Goal: Obtain resource: Download file/media

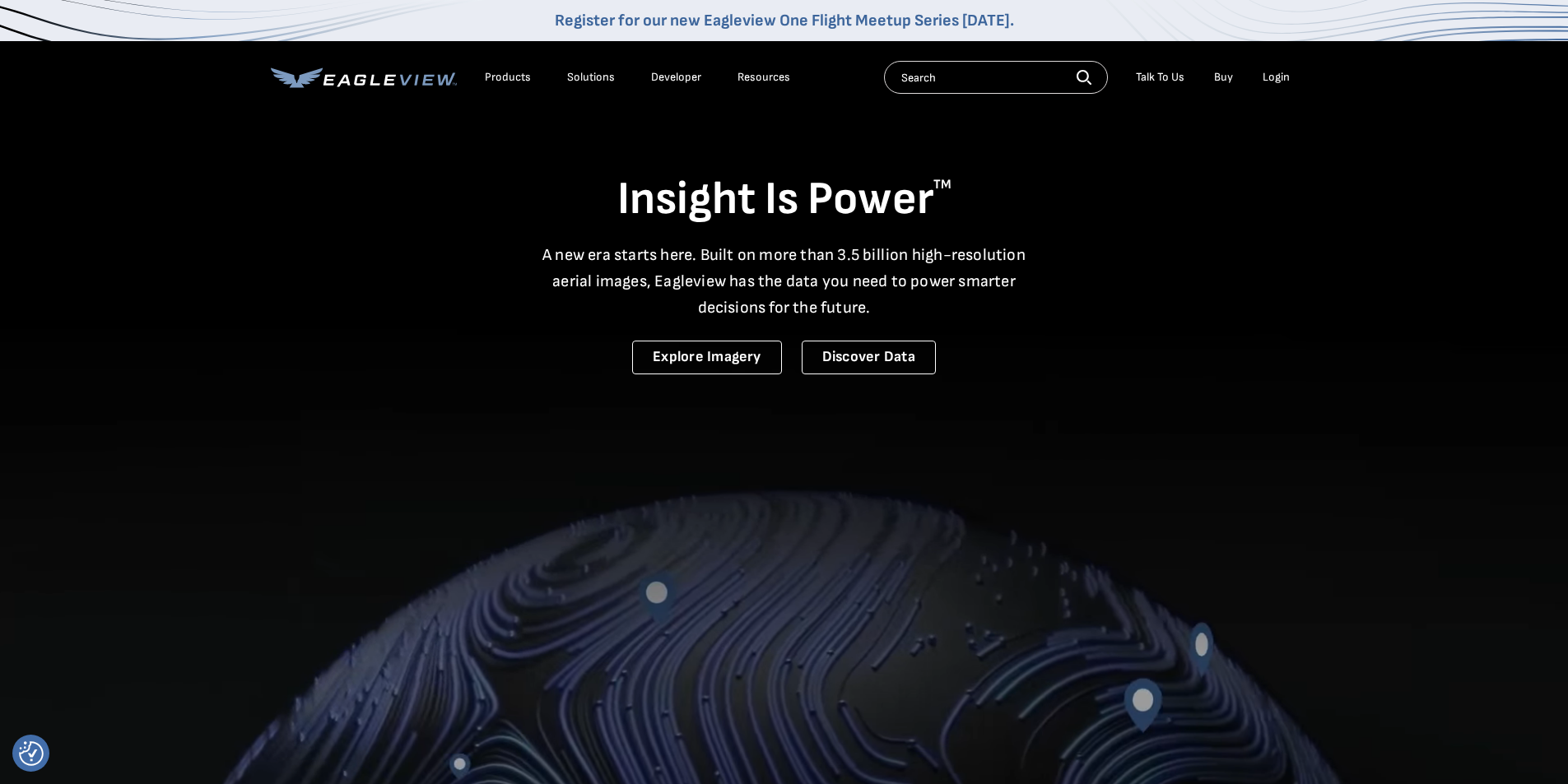
click at [1278, 76] on div "Login" at bounding box center [1276, 77] width 28 height 15
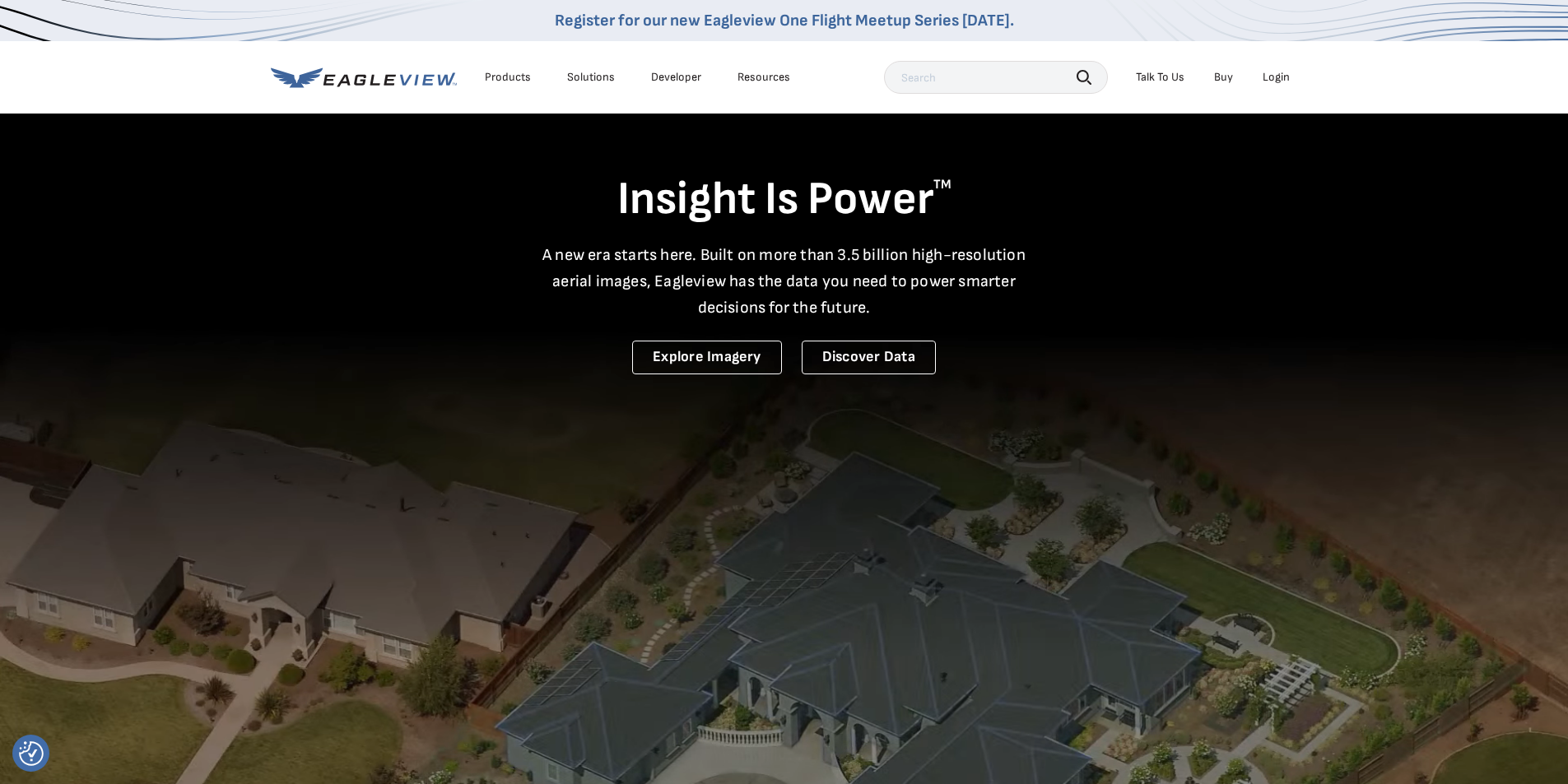
click at [1275, 73] on div "Login" at bounding box center [1276, 77] width 28 height 15
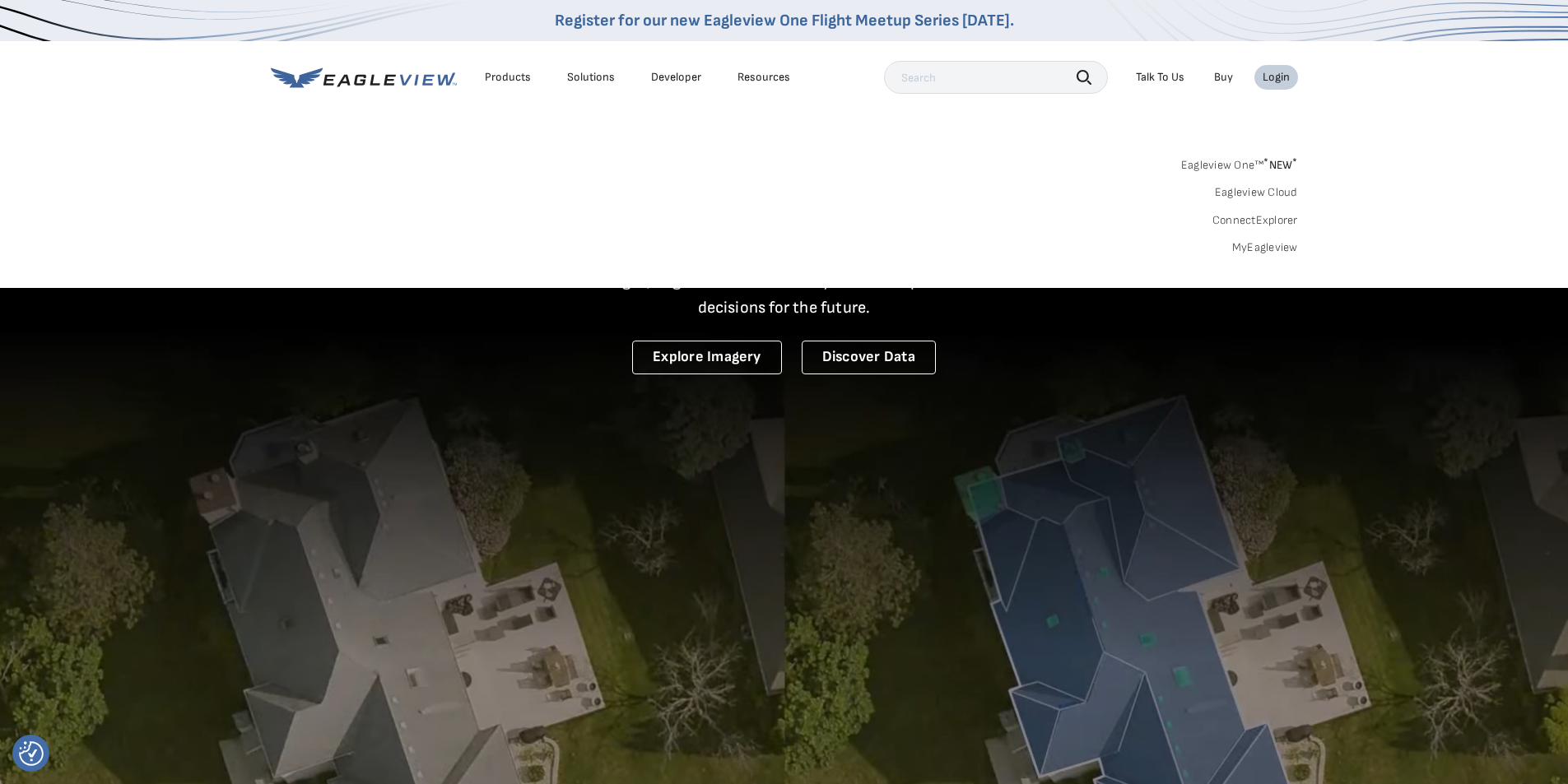
click at [1273, 247] on link "MyEagleview" at bounding box center [1264, 248] width 66 height 15
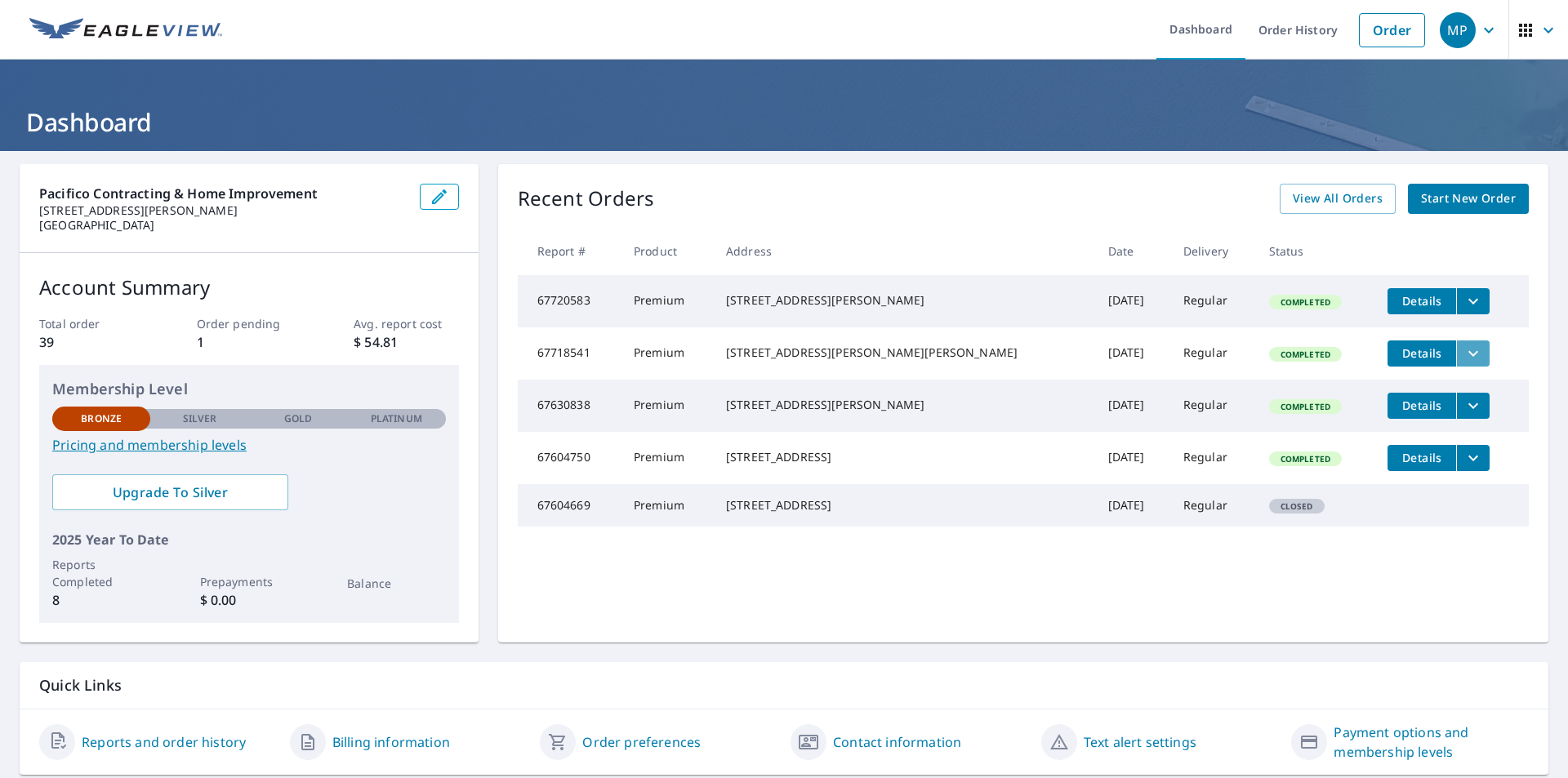
click at [1464, 352] on icon "filesDropdownBtn-67718541" at bounding box center [1473, 354] width 20 height 19
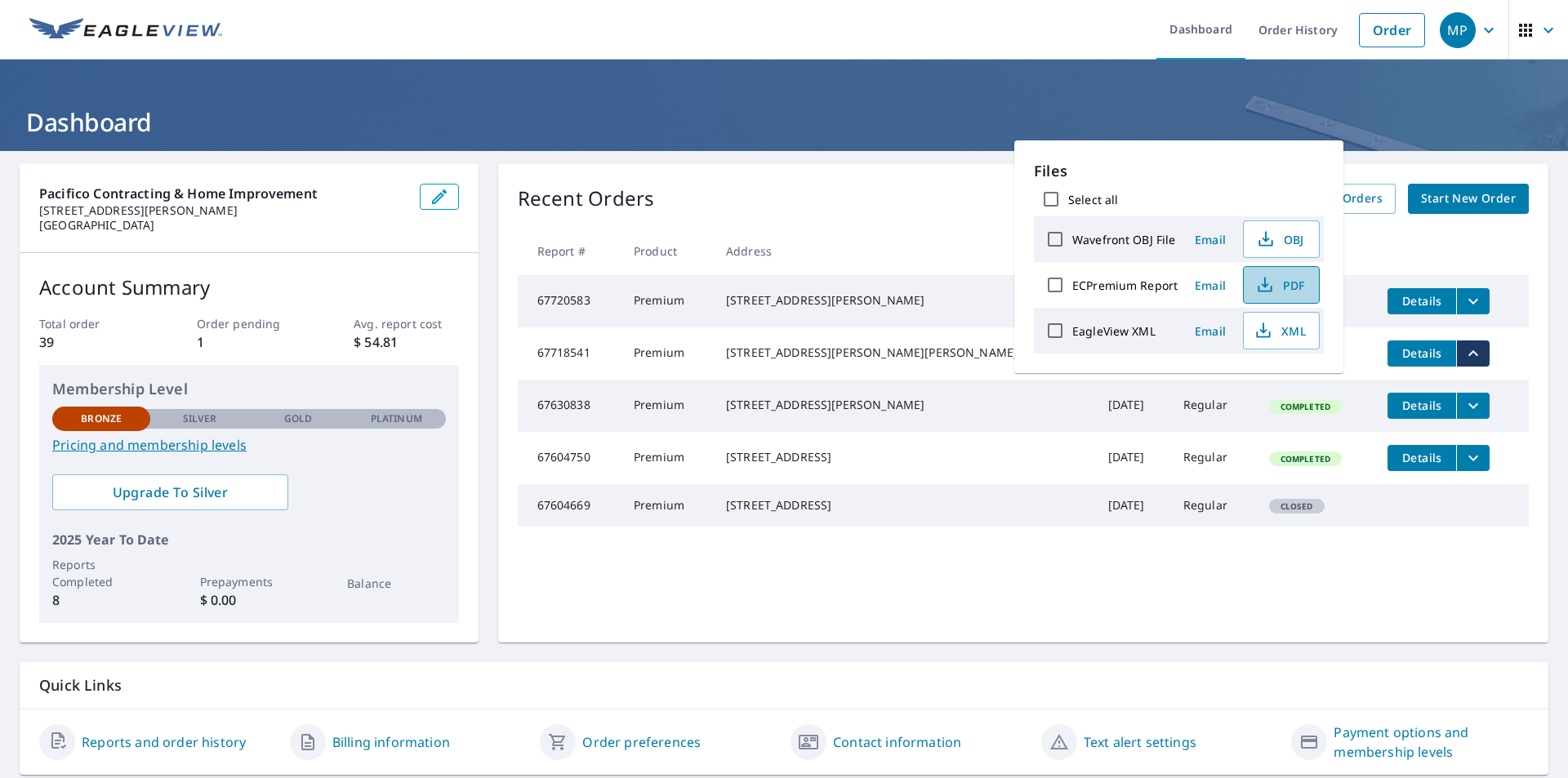
click at [1302, 288] on span "PDF" at bounding box center [1280, 285] width 53 height 19
click at [923, 79] on header "Dashboard" at bounding box center [784, 105] width 1568 height 92
